Goal: Task Accomplishment & Management: Manage account settings

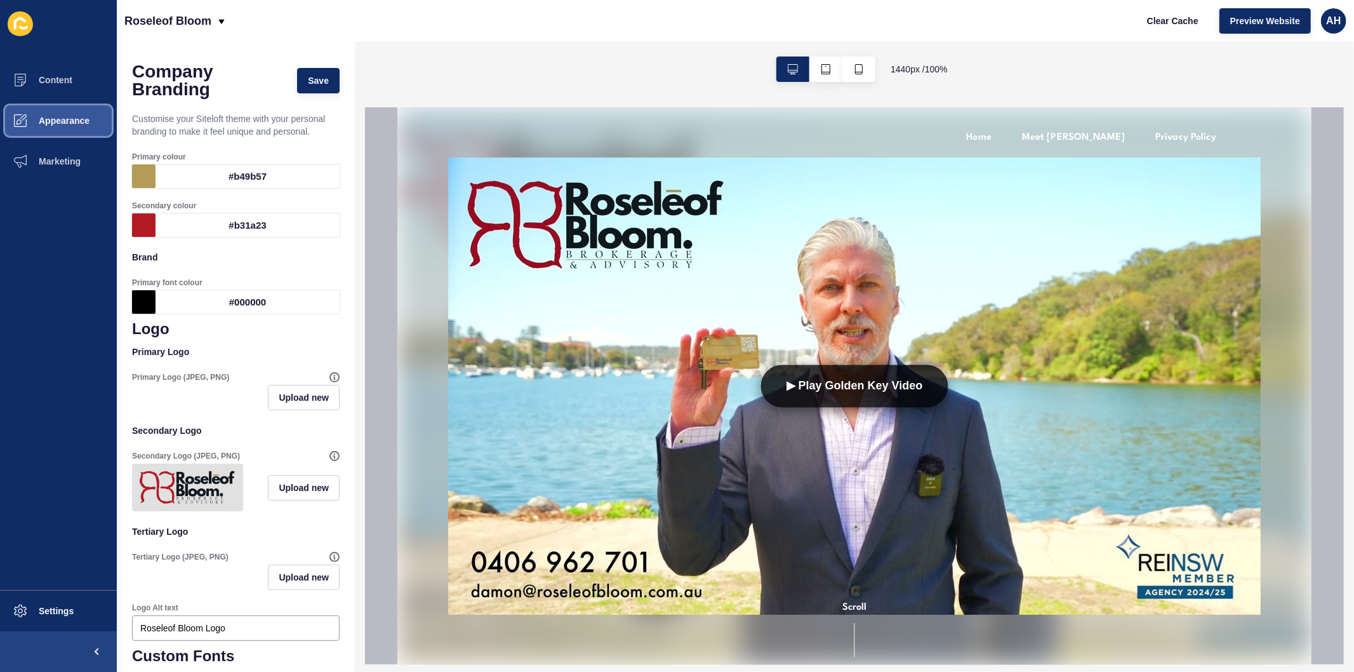
click at [69, 116] on span "Appearance" at bounding box center [43, 121] width 91 height 10
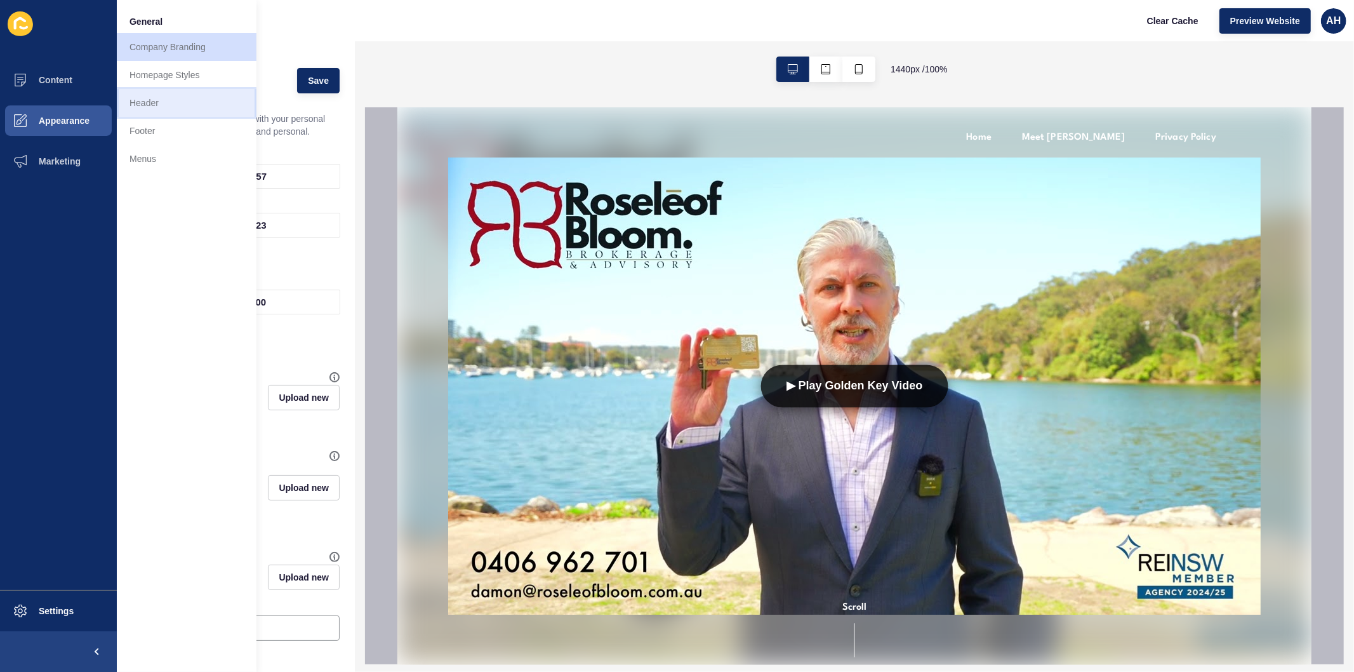
click at [166, 102] on link "Header" at bounding box center [187, 103] width 140 height 28
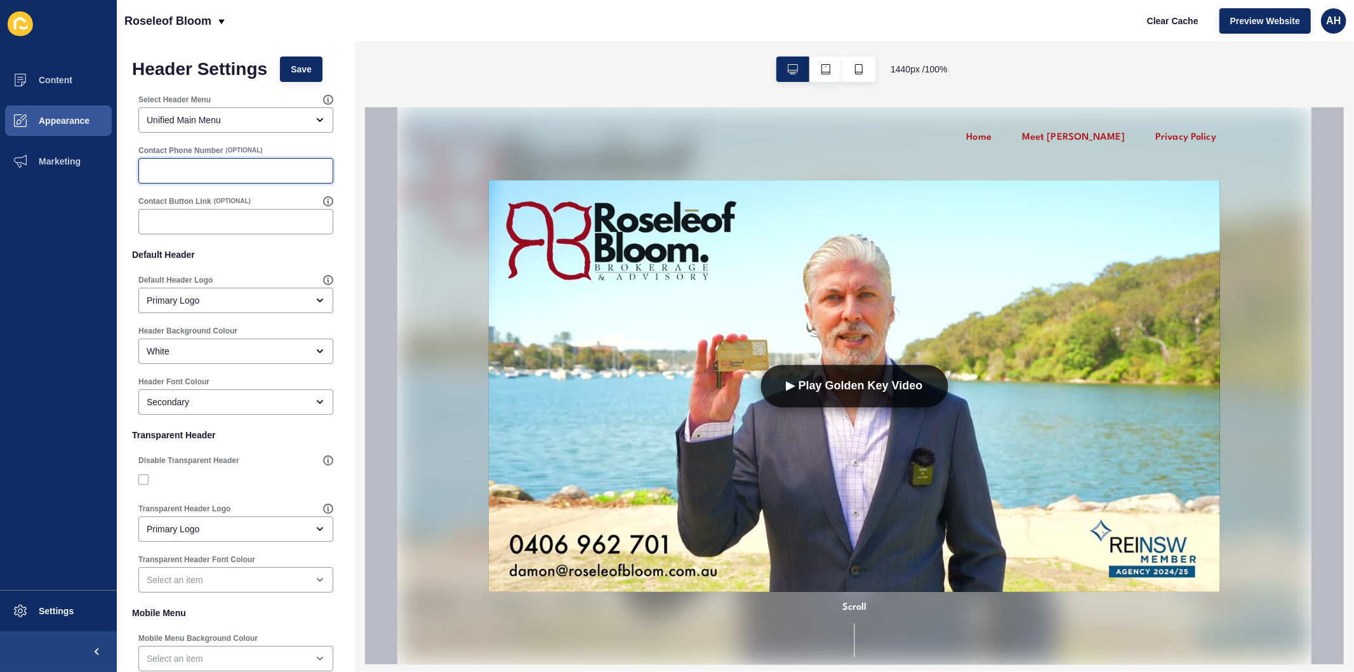
click at [201, 169] on input "Contact Phone Number" at bounding box center [236, 170] width 178 height 13
paste input "0406 962 701"
type input "0406 962 701"
click at [144, 172] on div "0406 962 701" at bounding box center [235, 170] width 195 height 25
click at [147, 172] on input "0406 962 701" at bounding box center [236, 170] width 178 height 13
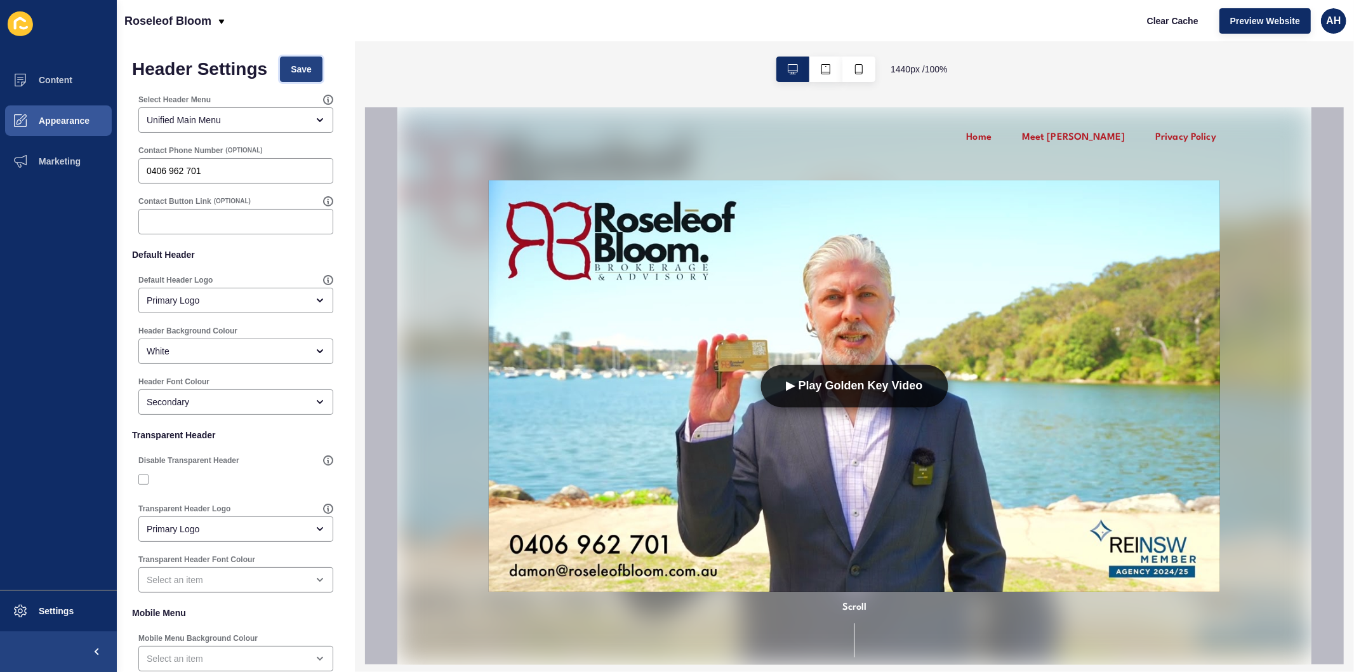
click at [299, 72] on span "Save" at bounding box center [301, 69] width 21 height 13
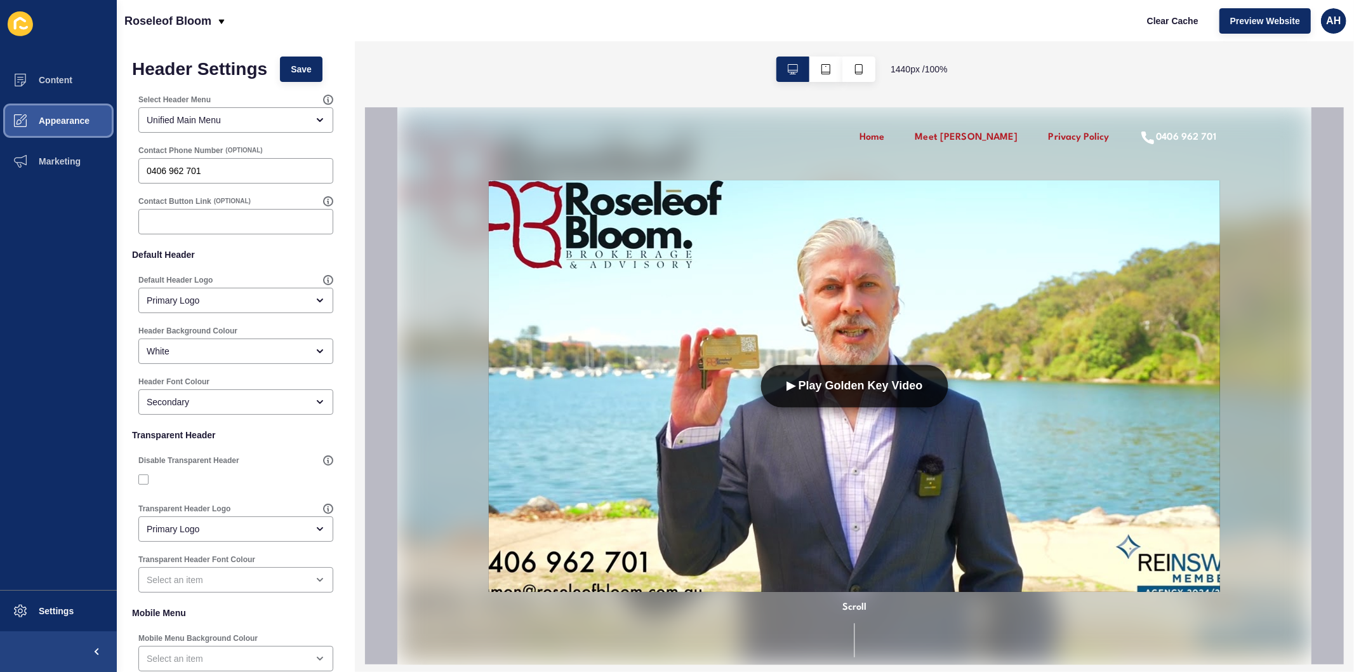
click at [70, 121] on span "Appearance" at bounding box center [43, 121] width 91 height 10
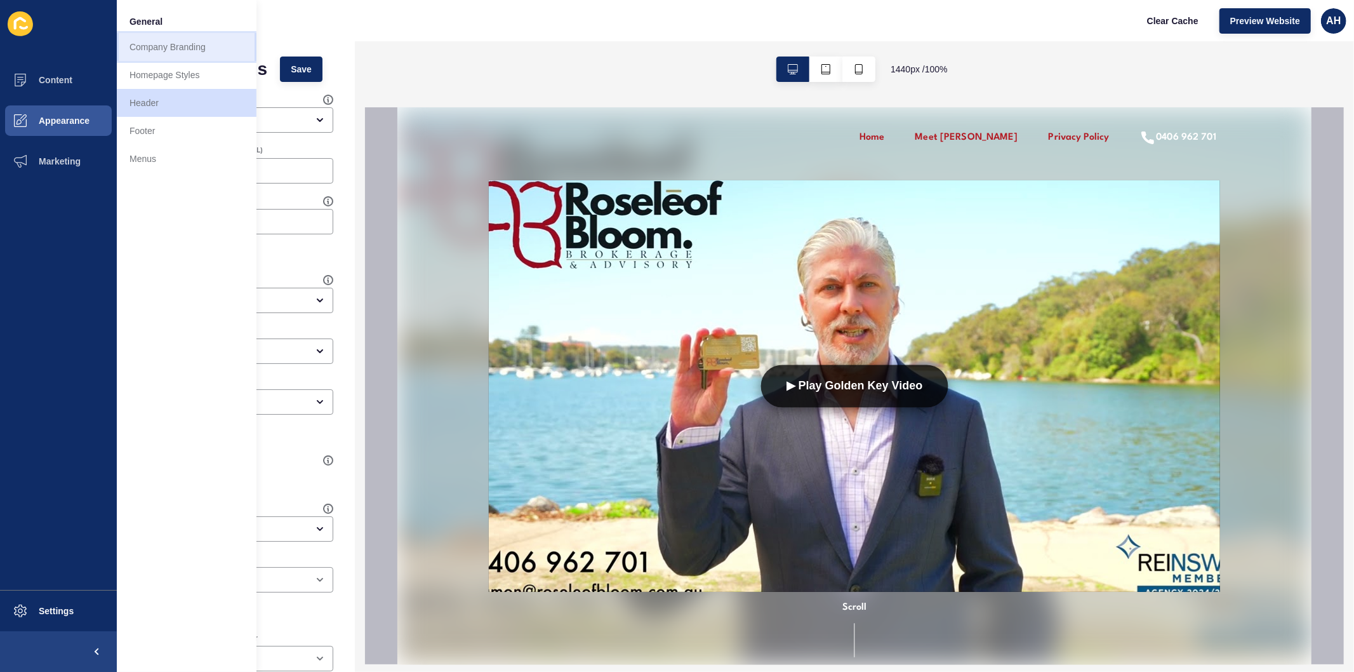
click at [162, 48] on link "Company Branding" at bounding box center [187, 47] width 140 height 28
